Goal: Navigation & Orientation: Find specific page/section

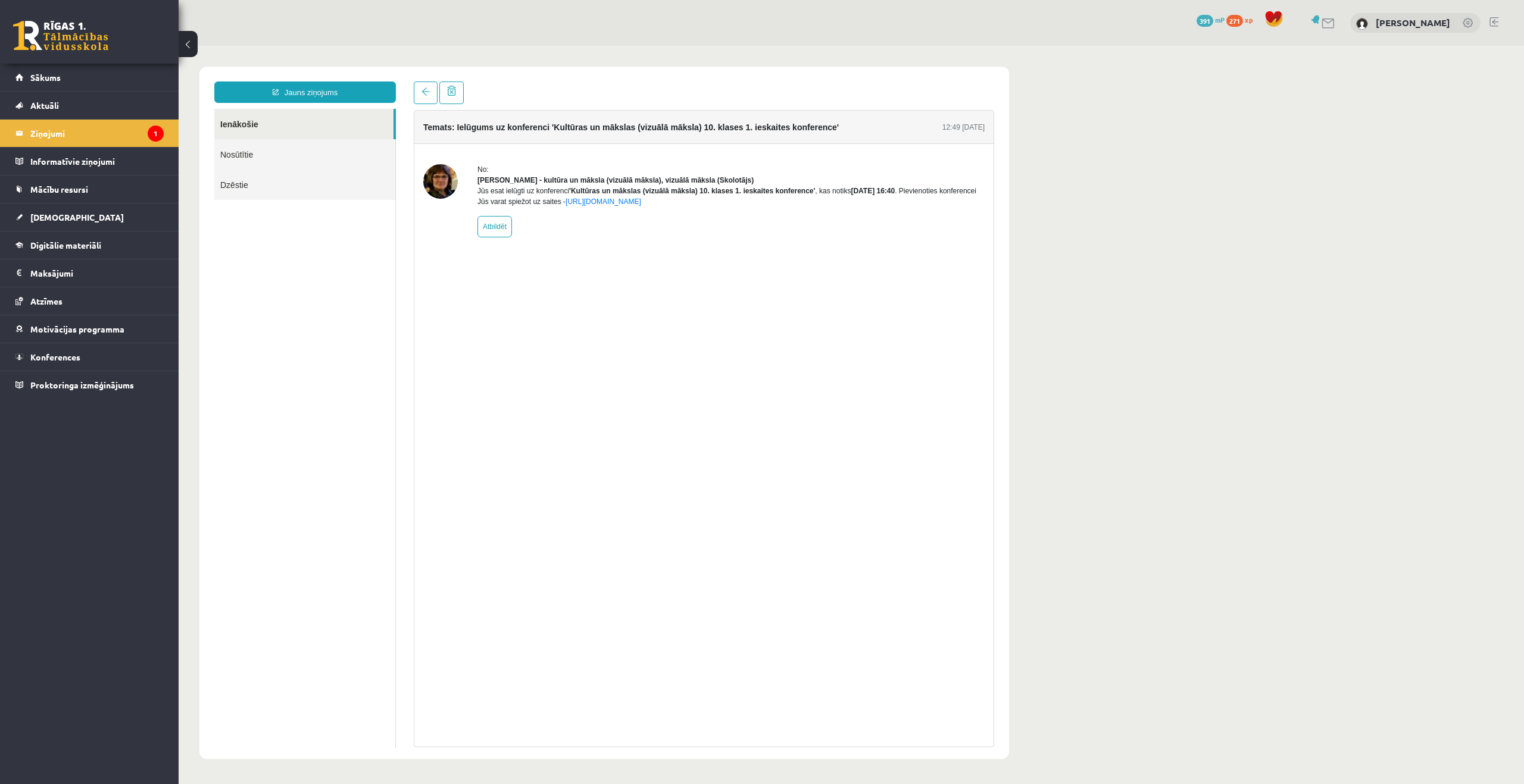
click at [108, 113] on link "Aktuāli" at bounding box center [90, 105] width 149 height 27
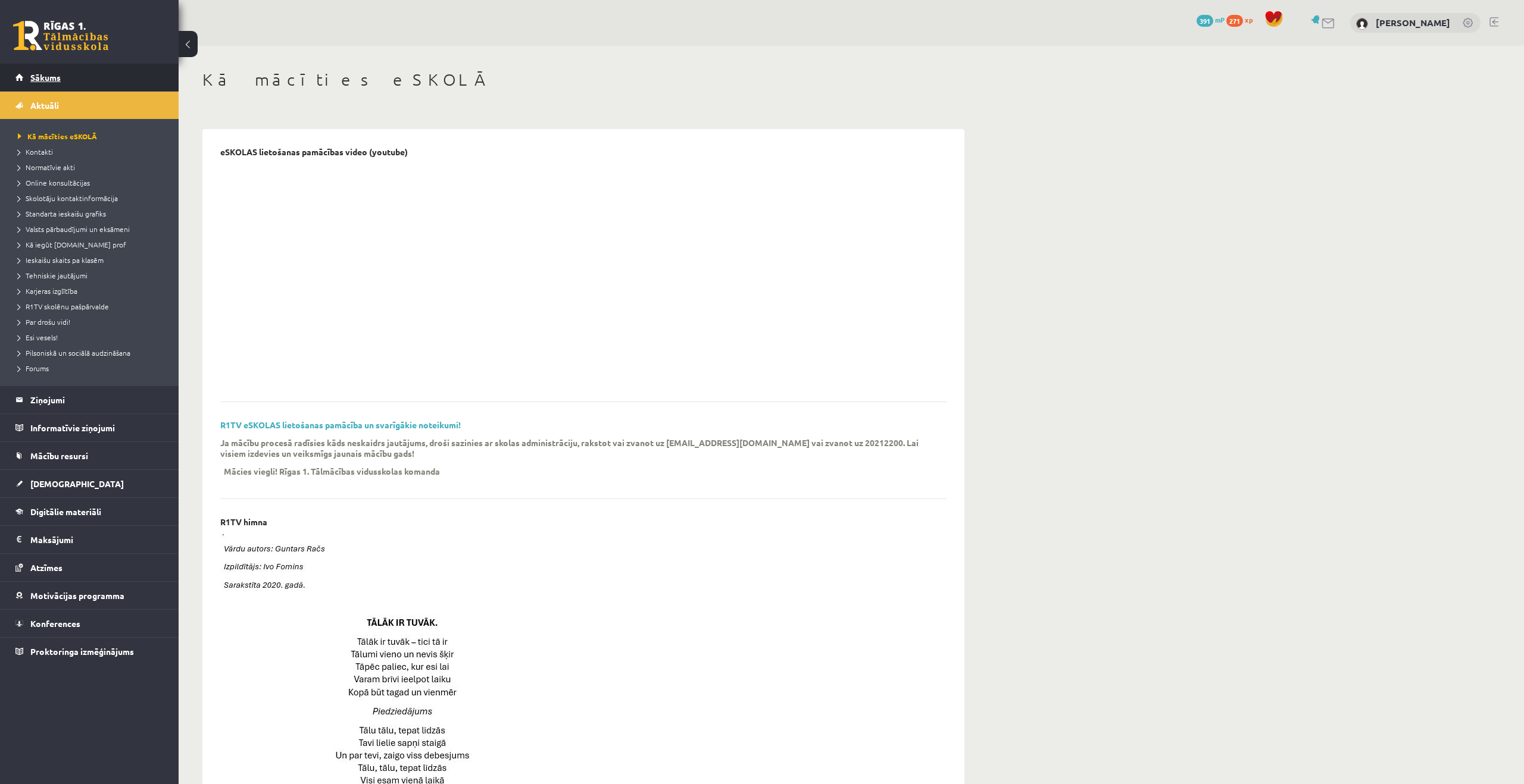
click at [53, 82] on span "Sākums" at bounding box center [46, 77] width 31 height 11
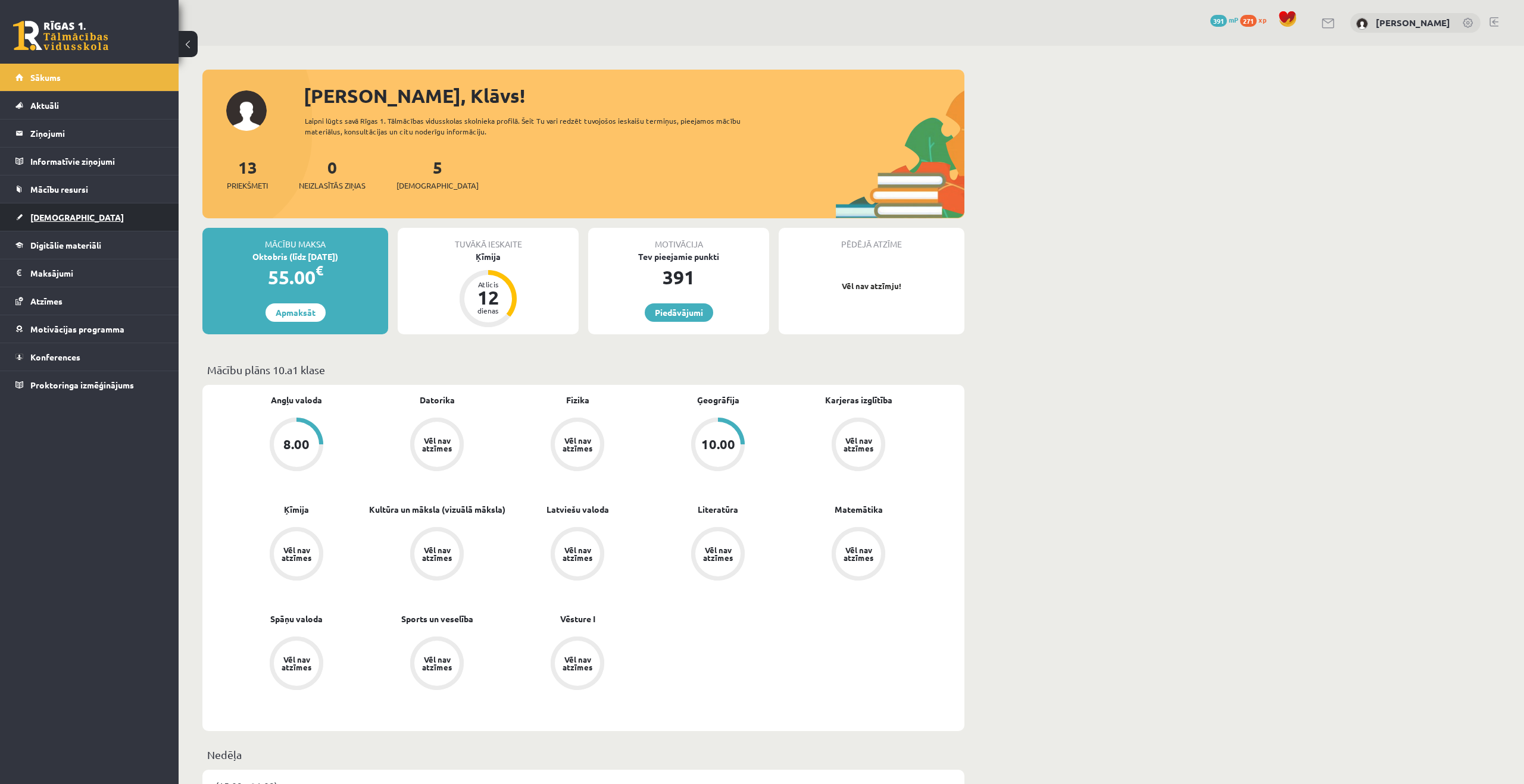
click at [54, 216] on span "[DEMOGRAPHIC_DATA]" at bounding box center [77, 217] width 93 height 11
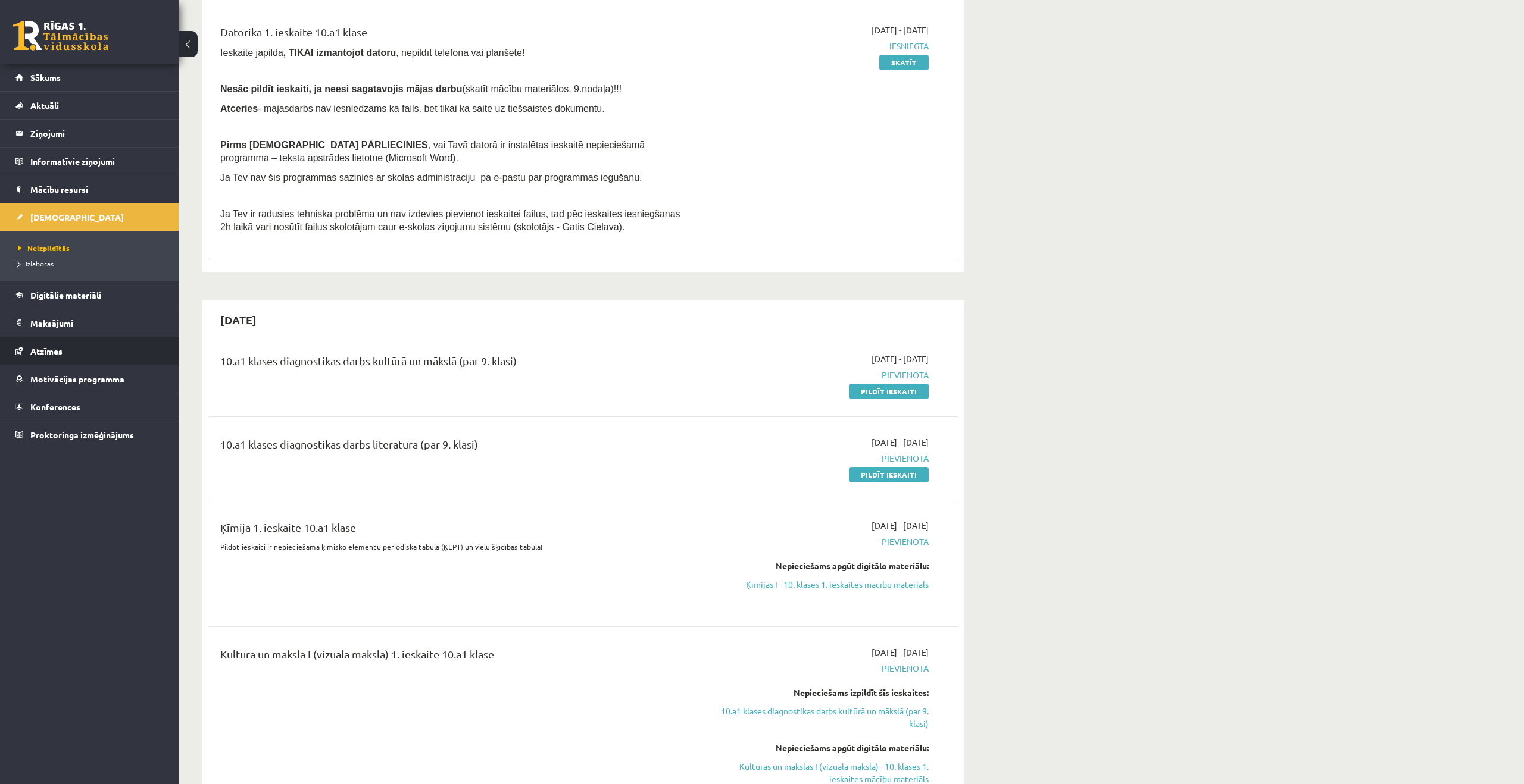
scroll to position [147, 0]
